Goal: Transaction & Acquisition: Purchase product/service

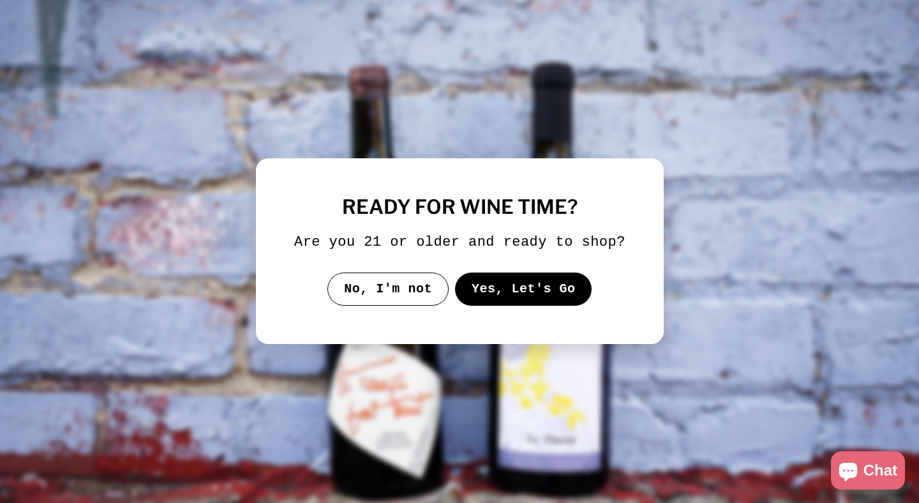
click at [520, 294] on button "Yes, Let's Go" at bounding box center [523, 289] width 137 height 33
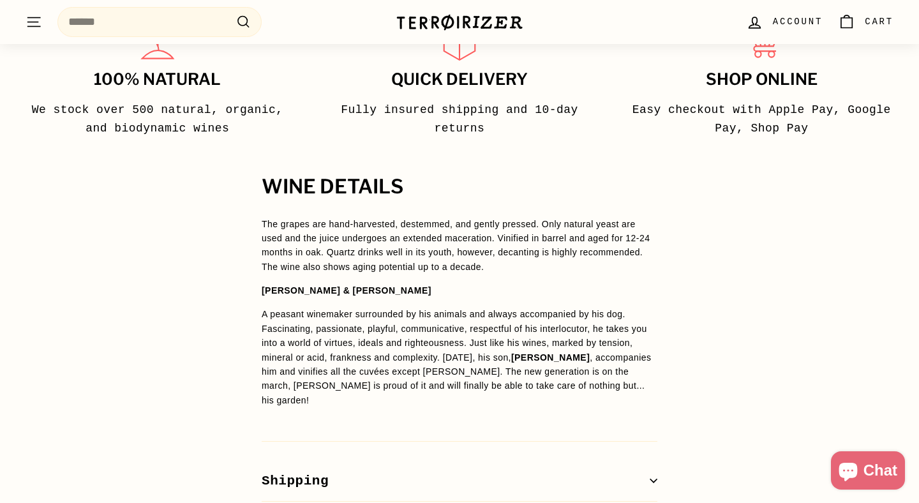
scroll to position [815, 0]
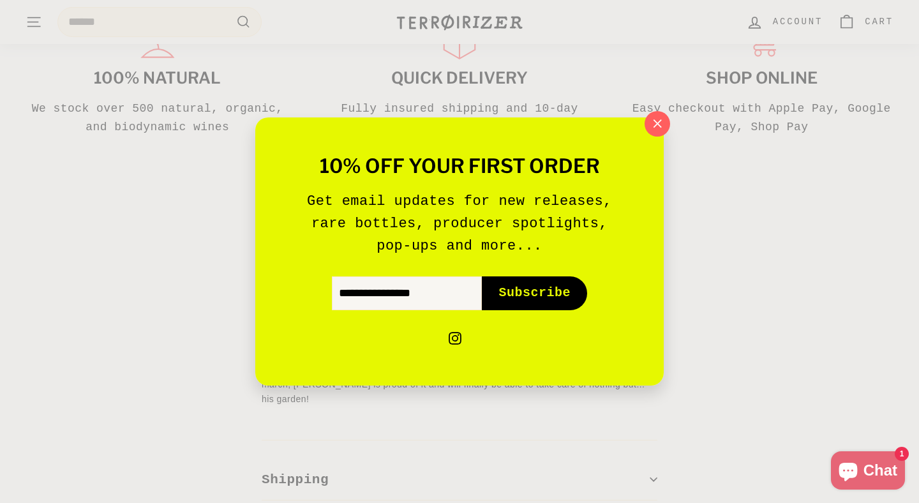
click at [653, 108] on div "10% off your first order Get email updates for new releases, rare bottles, prod…" at bounding box center [459, 251] width 919 height 503
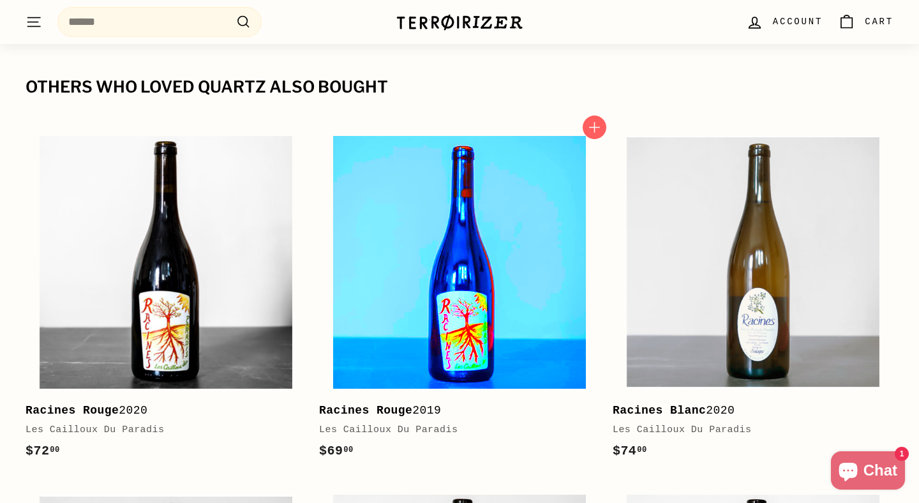
scroll to position [1447, 0]
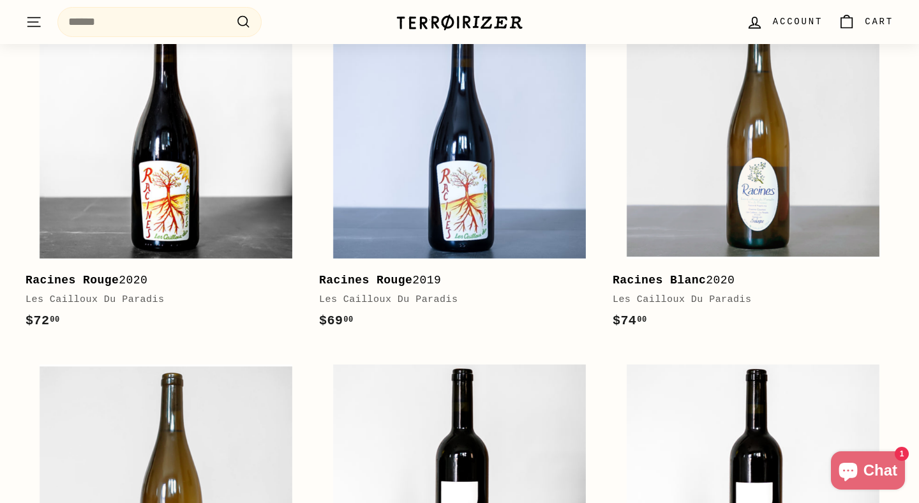
click at [97, 288] on div "Racines Rouge 2020" at bounding box center [160, 280] width 268 height 19
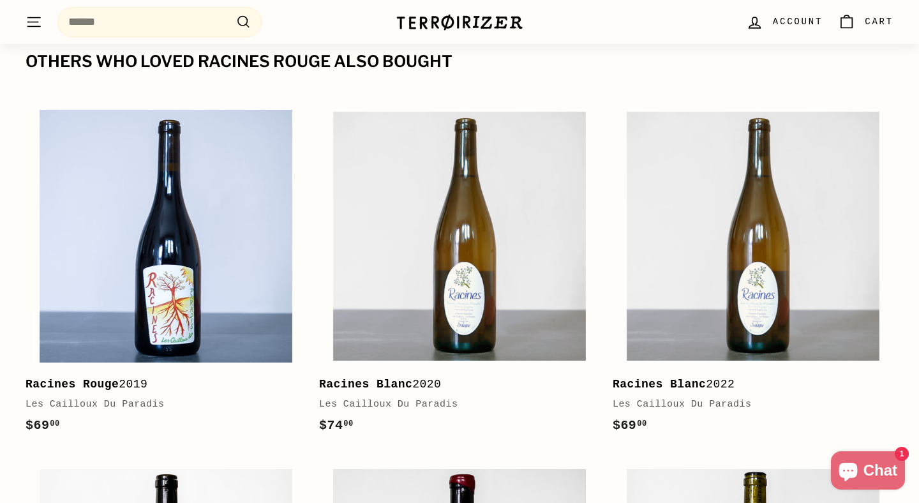
scroll to position [1785, 0]
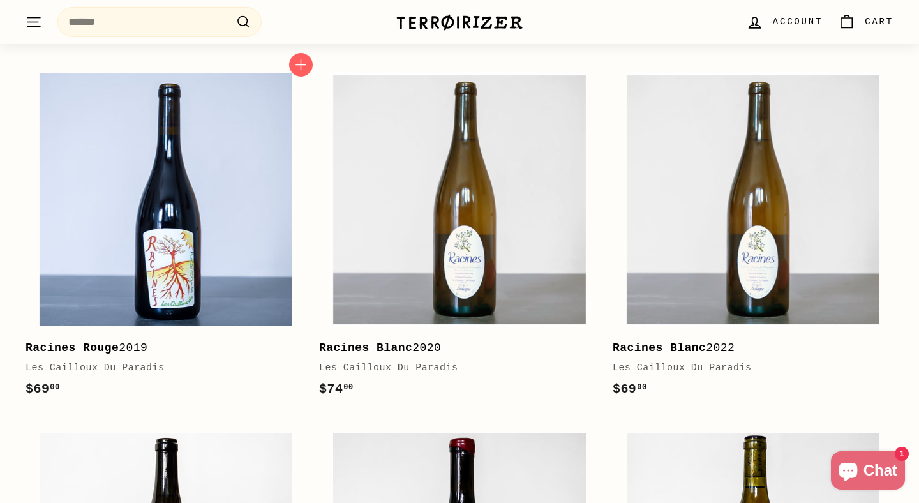
click at [121, 361] on div "Les Cailloux Du Paradis" at bounding box center [160, 368] width 268 height 15
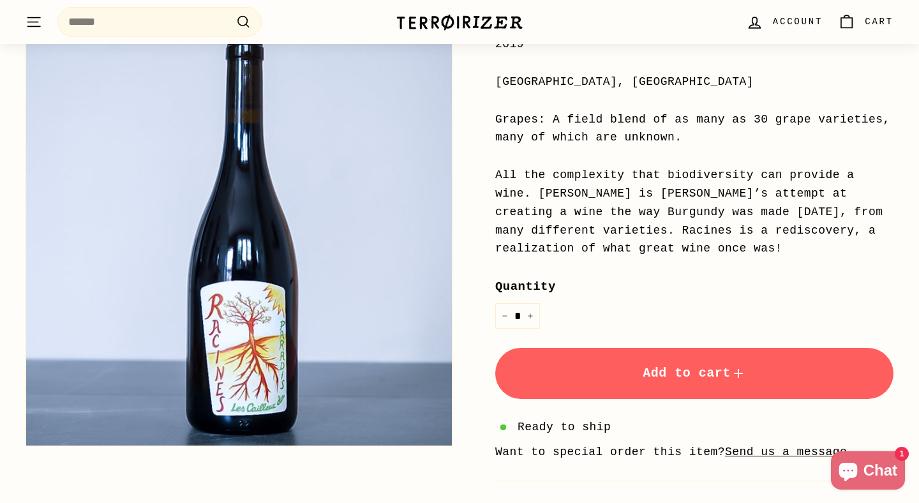
scroll to position [518, 0]
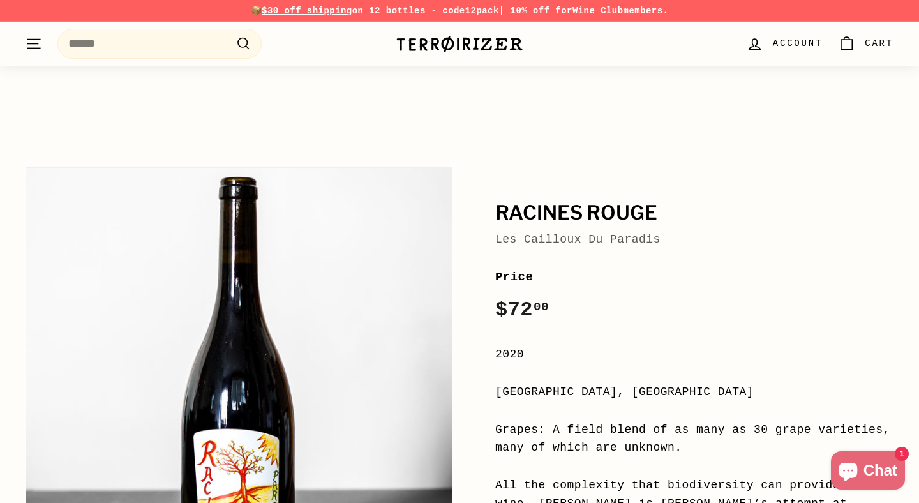
scroll to position [1784, 0]
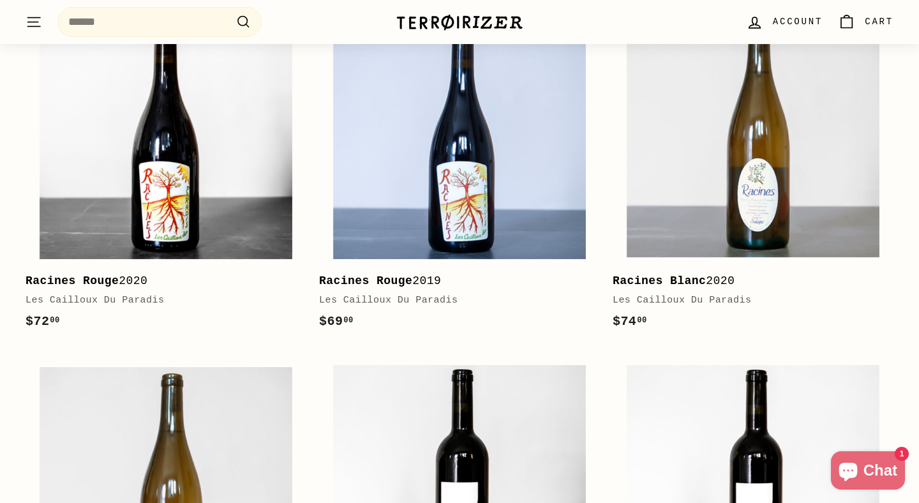
scroll to position [1447, 0]
